Goal: Entertainment & Leisure: Consume media (video, audio)

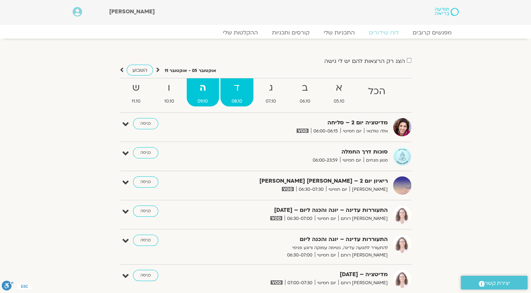
click at [246, 88] on strong "ד" at bounding box center [236, 88] width 33 height 16
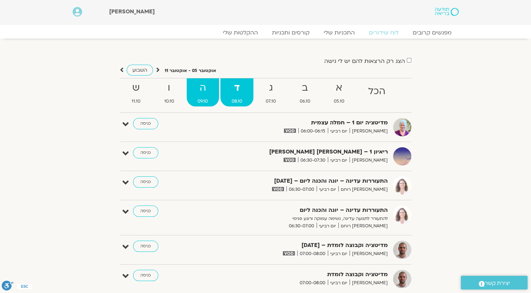
click at [206, 90] on strong "ה" at bounding box center [203, 88] width 33 height 16
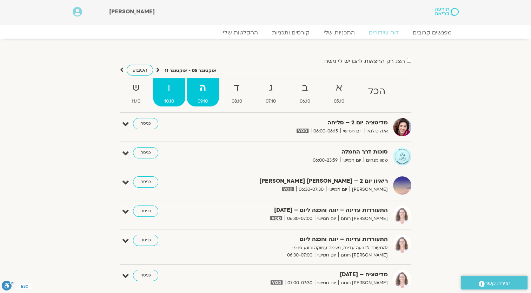
click at [171, 88] on strong "ו" at bounding box center [169, 88] width 32 height 16
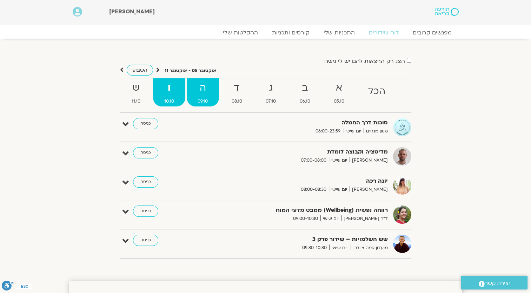
click at [197, 86] on strong "ה" at bounding box center [203, 88] width 33 height 16
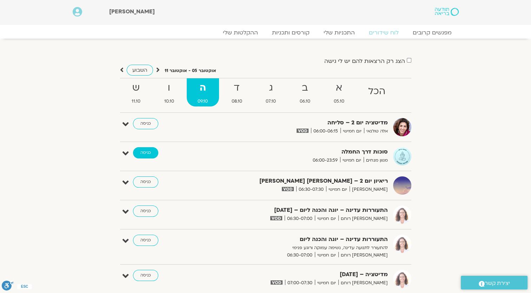
click at [149, 152] on link "כניסה" at bounding box center [145, 152] width 25 height 11
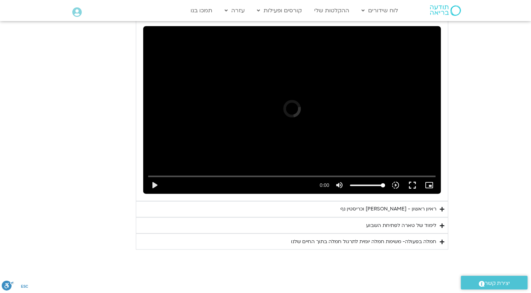
scroll to position [1117, 0]
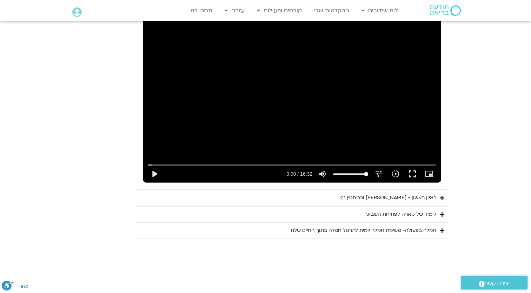
click at [440, 195] on icon "Accordion. Open links with Enter or Space, close with Escape, and navigate with…" at bounding box center [442, 197] width 5 height 5
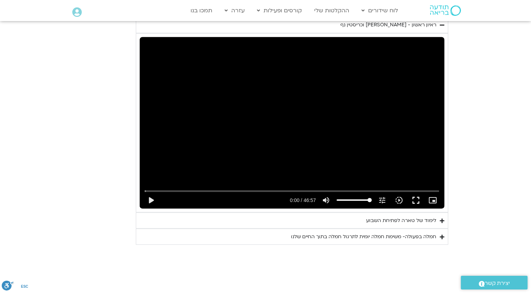
scroll to position [1327, 0]
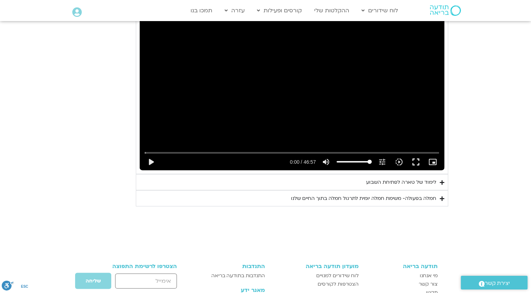
click at [440, 196] on icon "Accordion. Open links with Enter or Space, close with Escape, and navigate with…" at bounding box center [442, 198] width 5 height 5
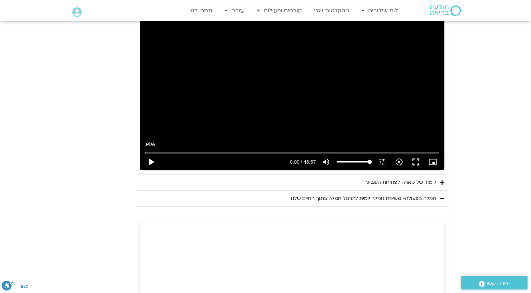
click at [152, 153] on button "play_arrow" at bounding box center [150, 161] width 17 height 17
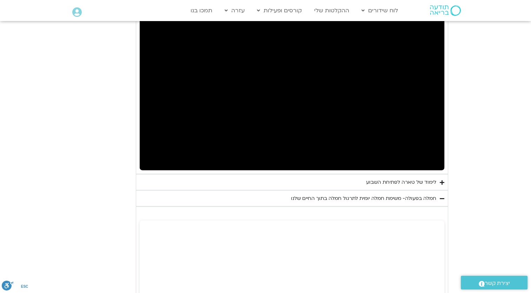
scroll to position [1292, 0]
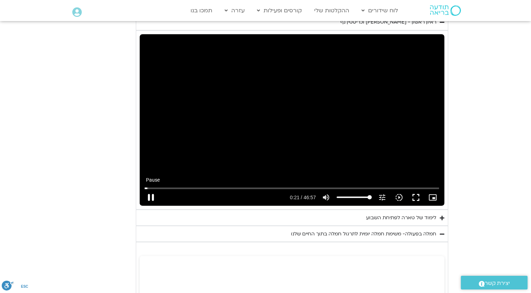
click at [148, 188] on button "pause" at bounding box center [150, 196] width 17 height 17
click at [149, 188] on button "play_arrow" at bounding box center [150, 196] width 17 height 17
type input "24.744301"
click at [432, 193] on icon "picture_in_picture_alt" at bounding box center [432, 197] width 8 height 8
click at [416, 188] on button "fullscreen" at bounding box center [415, 196] width 17 height 17
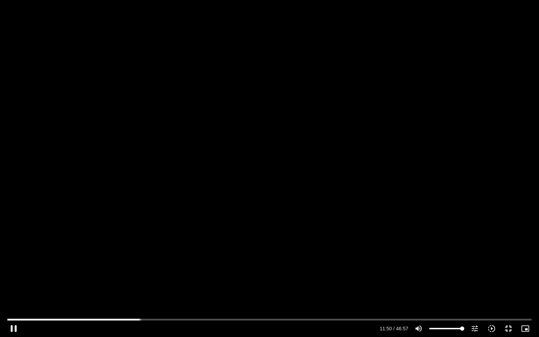
click at [200, 224] on div "Skip Ad 46:24 pause 11:50 / 46:57 volume_up Mute tune Resolution Auto 720p slow…" at bounding box center [269, 168] width 539 height 337
click at [130, 245] on div "Skip Ad 46:24 play_arrow 11:50 / 46:57 volume_up Mute tune Resolution Auto 720p…" at bounding box center [269, 168] width 539 height 337
click at [169, 194] on div "Skip Ad 46:24 pause 15:30 / 46:57 volume_up Mute tune Resolution Auto 720p slow…" at bounding box center [269, 168] width 539 height 337
click at [133, 187] on div "Skip Ad 46:24 play_arrow 15:30 / 46:57 volume_up Mute tune Resolution Auto 720p…" at bounding box center [269, 168] width 539 height 337
click at [133, 184] on div "Skip Ad 46:24 pause 16:18 / 46:57 volume_up Mute tune Resolution Auto 720p slow…" at bounding box center [269, 168] width 539 height 337
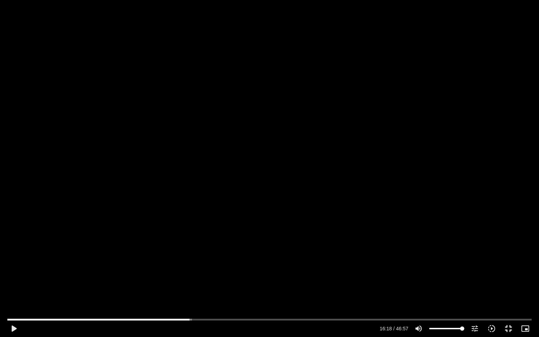
click at [133, 184] on div "Skip Ad 46:24 play_arrow 16:18 / 46:57 volume_up Mute tune Resolution Auto 720p…" at bounding box center [269, 168] width 539 height 337
click at [76, 200] on div "Skip Ad 46:24 pause 17:33 / 46:57 volume_up Mute tune Resolution Auto 720p slow…" at bounding box center [269, 168] width 539 height 337
click at [99, 215] on div "Skip Ad 46:24 play_arrow 17:33 / 46:57 volume_up Mute tune Resolution Auto 720p…" at bounding box center [269, 168] width 539 height 337
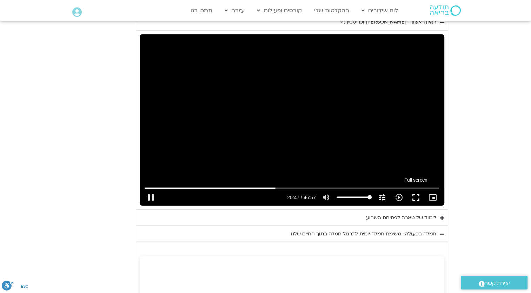
click at [415, 188] on button "fullscreen" at bounding box center [415, 196] width 17 height 17
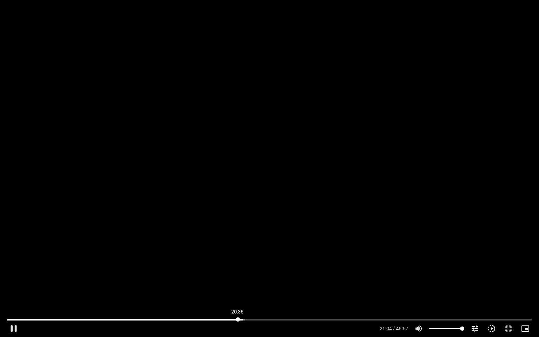
click at [237, 320] on input "Seek" at bounding box center [269, 319] width 524 height 4
click at [254, 209] on div "Skip Ad 20:36 pause 20:56 / 46:57 volume_up Mute tune Resolution Auto 720p slow…" at bounding box center [269, 168] width 539 height 337
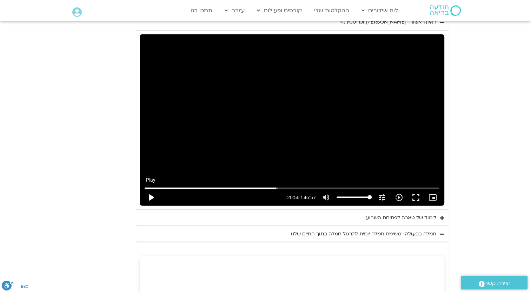
click at [149, 188] on button "play_arrow" at bounding box center [150, 196] width 17 height 17
click at [153, 188] on button "pause" at bounding box center [150, 196] width 17 height 17
type input "2129.98661"
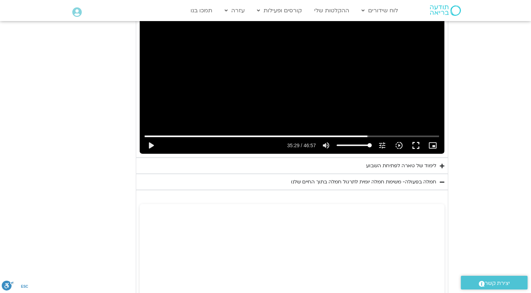
scroll to position [1327, 0]
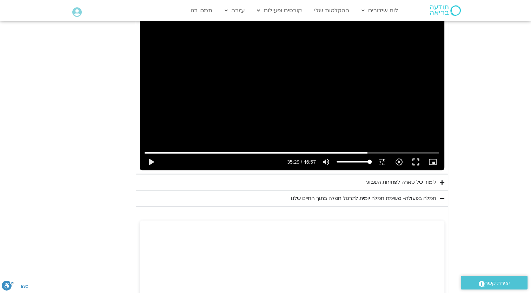
click at [443, 174] on summary "לימוד של טארה לפתיחת השבוע" at bounding box center [292, 182] width 312 height 16
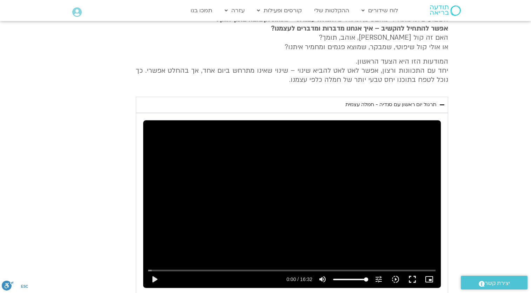
scroll to position [942, 0]
